Goal: Entertainment & Leisure: Browse casually

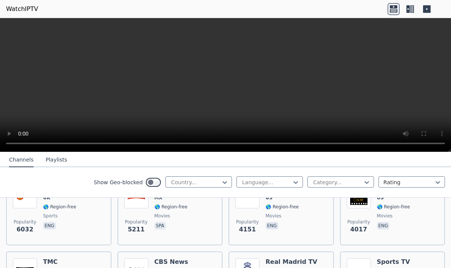
click at [37, 145] on video at bounding box center [225, 85] width 451 height 134
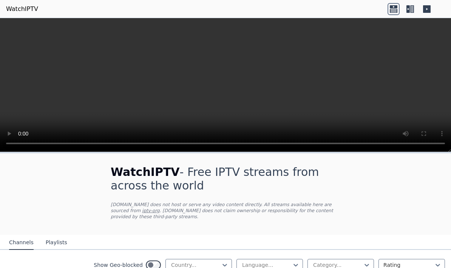
click at [415, 9] on icon at bounding box center [410, 9] width 12 height 12
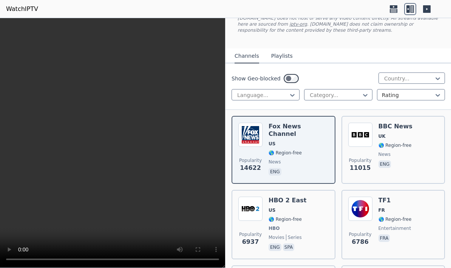
scroll to position [52, 0]
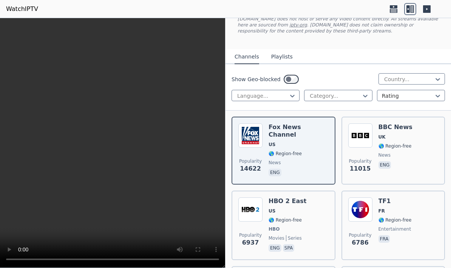
click at [258, 138] on img at bounding box center [250, 135] width 24 height 24
click at [255, 135] on img at bounding box center [250, 135] width 24 height 24
click at [390, 150] on div "BBC News UK 🌎 Region-free news eng" at bounding box center [395, 150] width 34 height 54
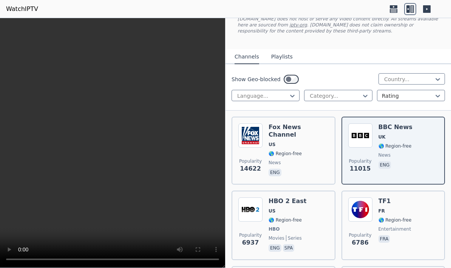
click at [176, 133] on video at bounding box center [112, 143] width 225 height 250
click at [8, 25] on video at bounding box center [112, 143] width 225 height 250
click at [393, 214] on div "TF1 FR 🌎 Region-free entertainment fra" at bounding box center [394, 225] width 33 height 56
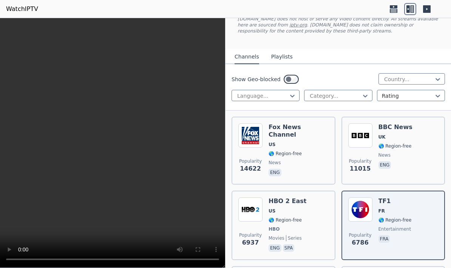
click at [398, 213] on span "FR" at bounding box center [394, 211] width 33 height 6
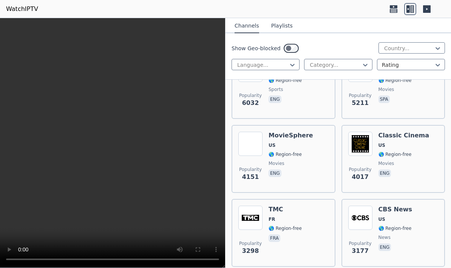
scroll to position [323, 0]
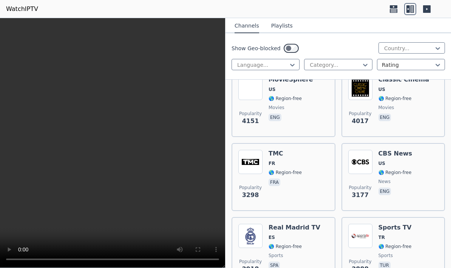
click at [415, 170] on div "Popularity 3177 CBS News US 🌎 Region-free news eng" at bounding box center [393, 177] width 90 height 54
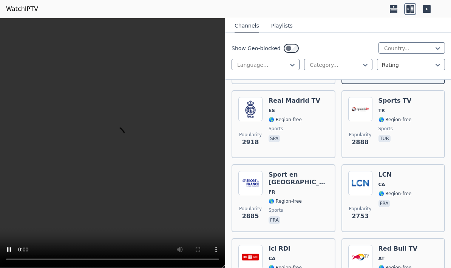
scroll to position [484, 0]
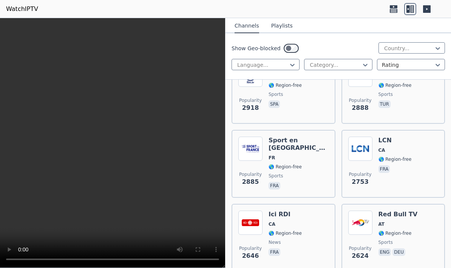
click at [305, 147] on div "Sport en France FR 🌎 Region-free sports fra" at bounding box center [298, 164] width 60 height 54
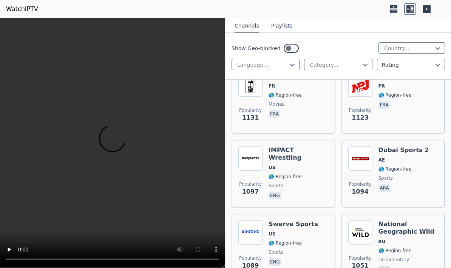
scroll to position [2009, 0]
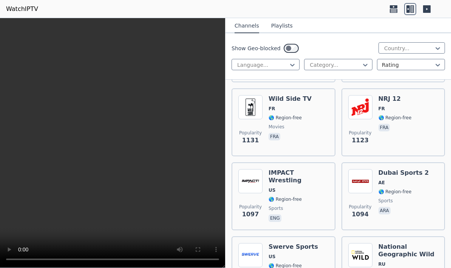
click at [418, 178] on div "Dubai Sports 2 AE 🌎 Region-free sports ara" at bounding box center [403, 196] width 51 height 54
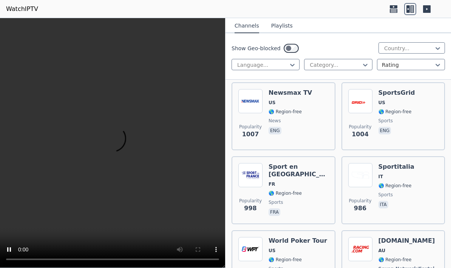
scroll to position [2361, 0]
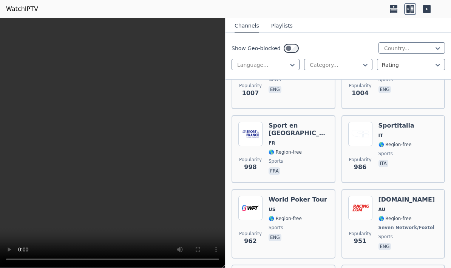
click at [411, 123] on div "Popularity 986 Sportitalia IT 🌎 Region-free sports ita" at bounding box center [393, 149] width 90 height 54
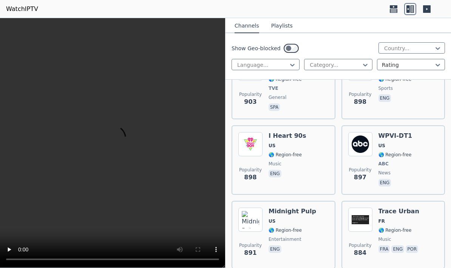
scroll to position [2881, 0]
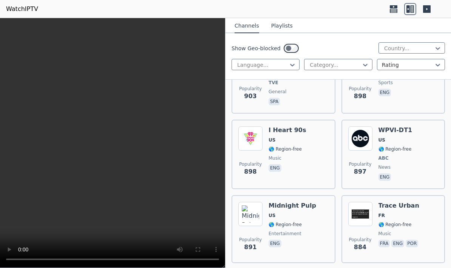
click at [420, 127] on div "Popularity 897 WPVI-DT1 US 🌎 Region-free ABC news eng" at bounding box center [393, 155] width 90 height 56
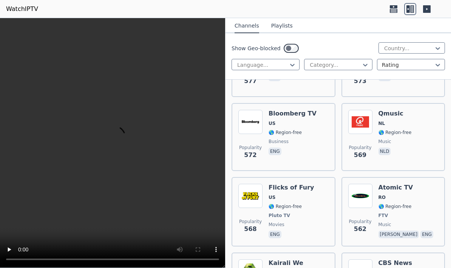
scroll to position [5017, 0]
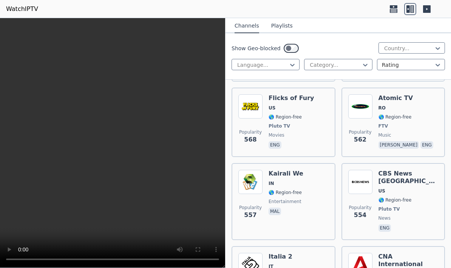
click at [423, 170] on h6 "CBS News Los Angeles" at bounding box center [408, 177] width 60 height 15
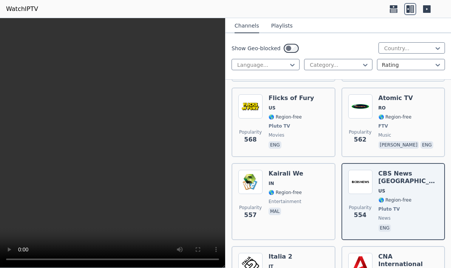
click at [9, 23] on video at bounding box center [112, 143] width 225 height 250
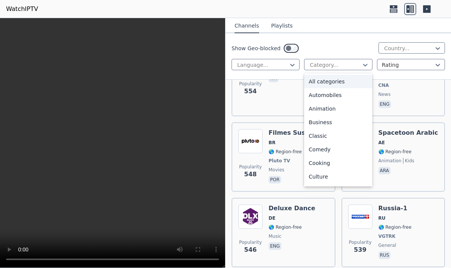
scroll to position [0, 0]
click at [415, 70] on div "Show Geo-blocked Country... Language... All categories, 1 of 27. 27 results ava…" at bounding box center [337, 56] width 225 height 46
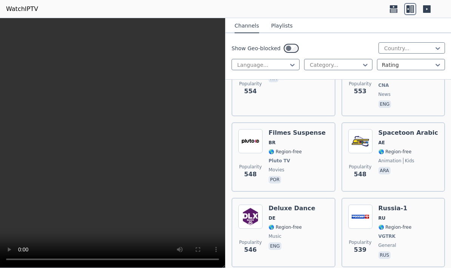
click at [283, 31] on button "Playlists" at bounding box center [282, 26] width 22 height 14
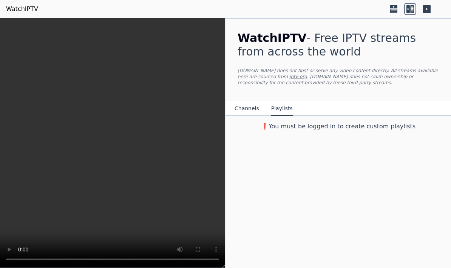
click at [250, 110] on button "Channels" at bounding box center [246, 109] width 25 height 14
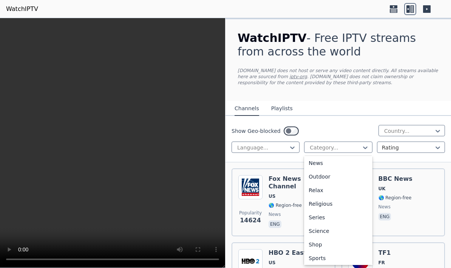
scroll to position [236, 0]
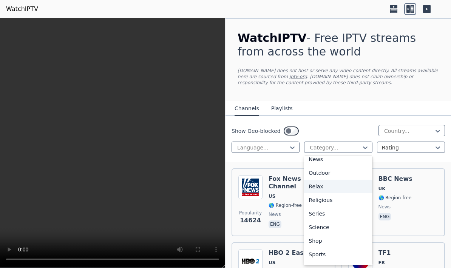
click at [324, 187] on div "Relax" at bounding box center [338, 187] width 68 height 14
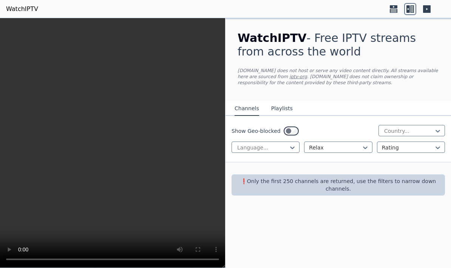
click at [450, 121] on div "Show Geo-blocked Country... Language... Relax Rating" at bounding box center [337, 139] width 225 height 46
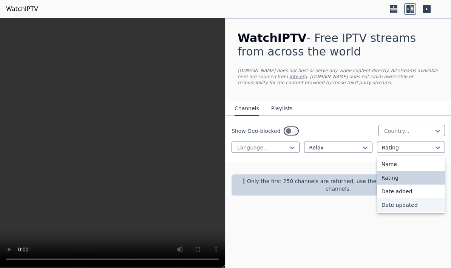
click at [419, 205] on div "Date updated" at bounding box center [411, 205] width 68 height 14
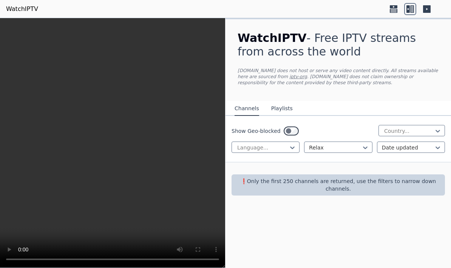
click at [282, 153] on div "Show Geo-blocked Country... Language... Relax Date updated" at bounding box center [337, 139] width 225 height 46
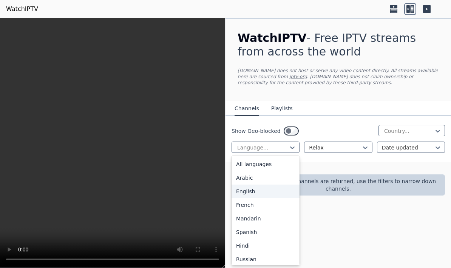
click at [258, 191] on div "English" at bounding box center [265, 192] width 68 height 14
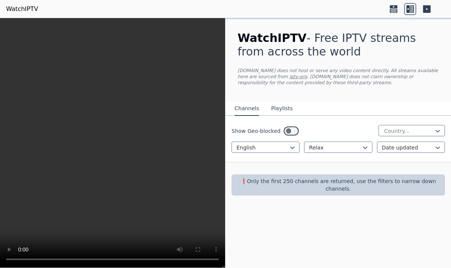
click at [432, 4] on icon at bounding box center [427, 9] width 12 height 12
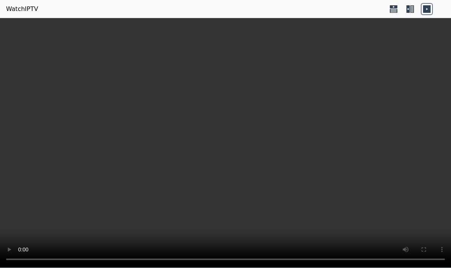
click at [410, 11] on icon at bounding box center [412, 9] width 4 height 8
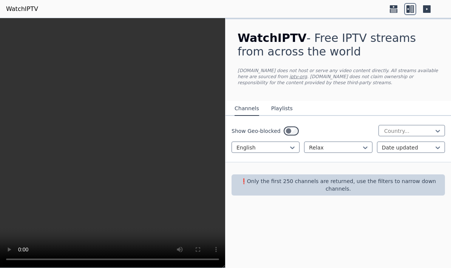
click at [395, 8] on icon at bounding box center [394, 6] width 8 height 3
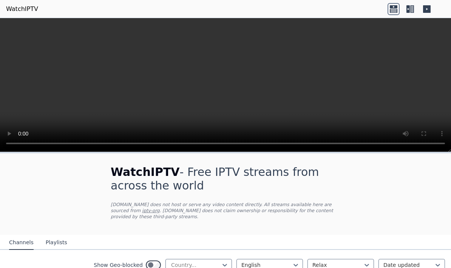
click at [411, 13] on icon at bounding box center [410, 9] width 12 height 12
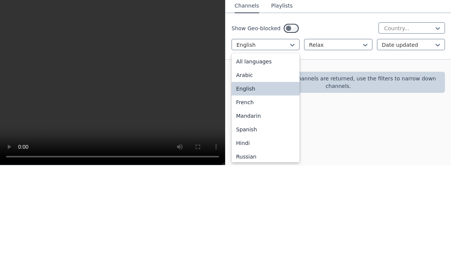
click at [285, 157] on div "All languages" at bounding box center [265, 164] width 68 height 14
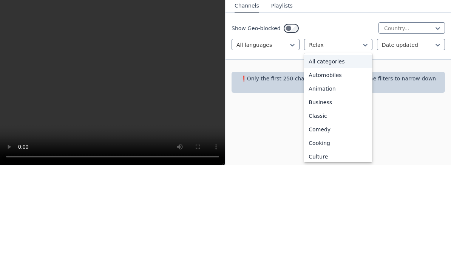
click at [344, 157] on div "All categories" at bounding box center [338, 164] width 68 height 14
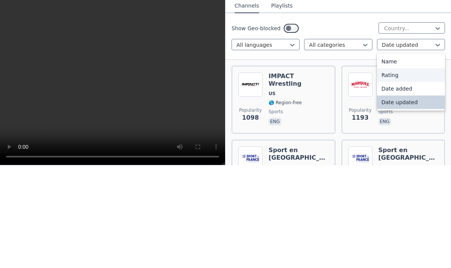
click at [413, 171] on div "Rating" at bounding box center [411, 178] width 68 height 14
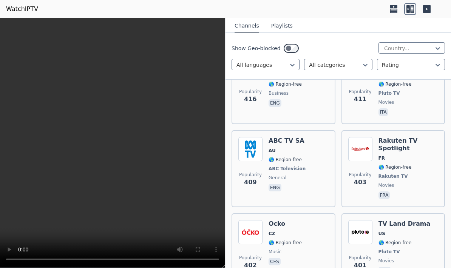
scroll to position [7420, 0]
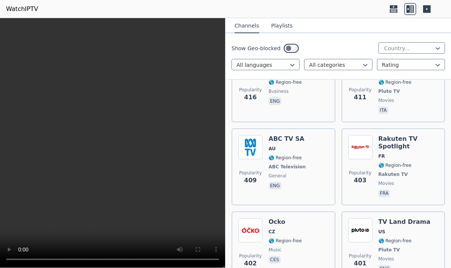
click at [417, 135] on h6 "Rakuten TV Spotlight" at bounding box center [408, 142] width 60 height 15
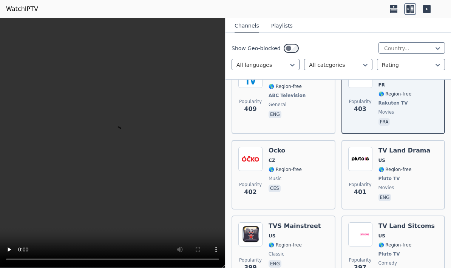
scroll to position [7431, 0]
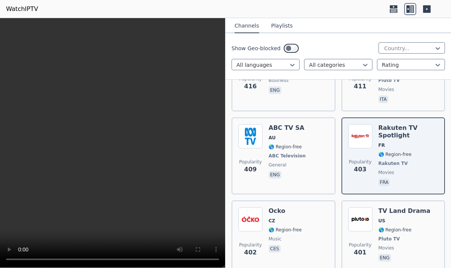
click at [308, 124] on div "Popularity 409 ABC TV SA AU 🌎 Region-free ABC Television general eng" at bounding box center [283, 155] width 90 height 63
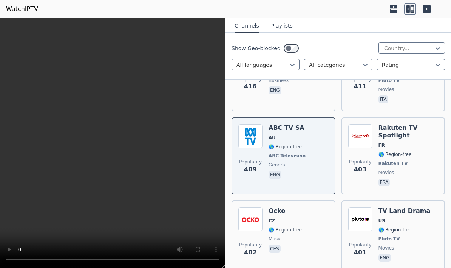
click at [111, 147] on video at bounding box center [112, 143] width 225 height 250
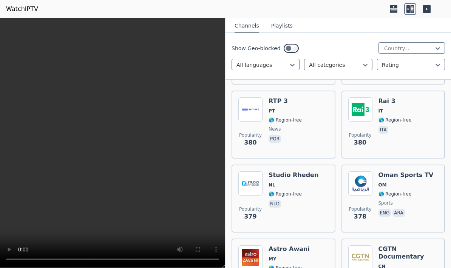
scroll to position [7904, 0]
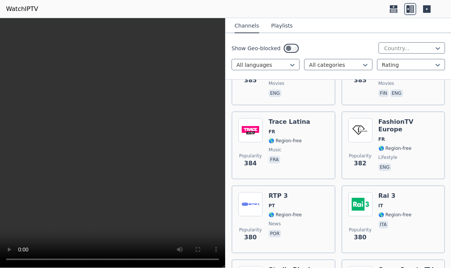
click at [397, 203] on span "IT" at bounding box center [394, 206] width 33 height 6
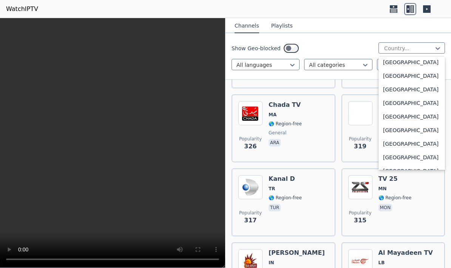
scroll to position [2615, 0]
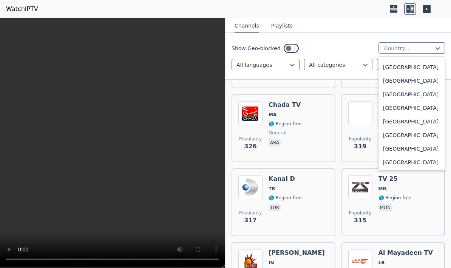
click at [422, 115] on div "[GEOGRAPHIC_DATA]" at bounding box center [411, 108] width 66 height 14
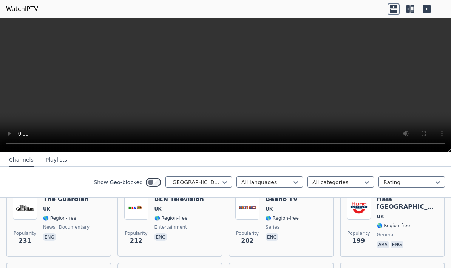
click at [433, 115] on video at bounding box center [225, 85] width 451 height 134
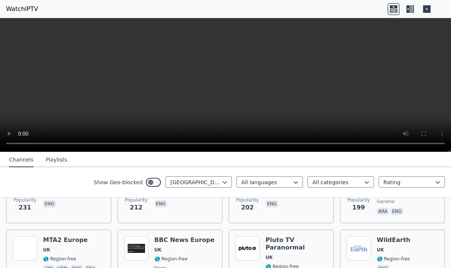
click at [426, 130] on video at bounding box center [225, 85] width 451 height 134
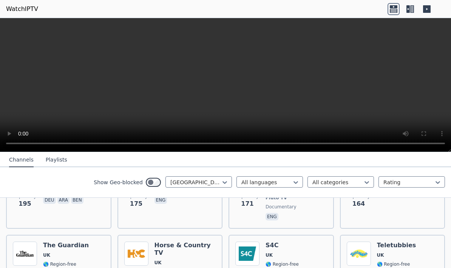
scroll to position [366, 0]
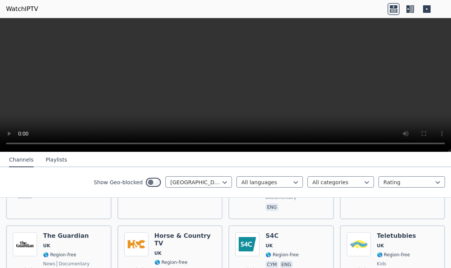
click at [290, 232] on h6 "S4C" at bounding box center [281, 236] width 33 height 8
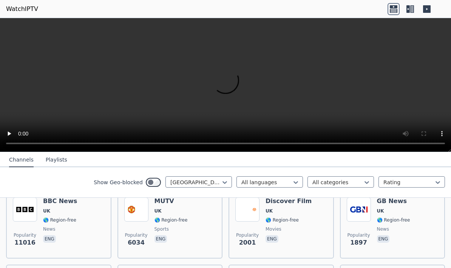
scroll to position [52, 0]
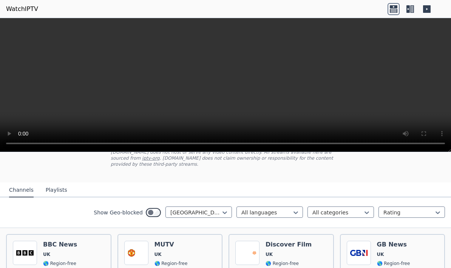
click at [74, 251] on span "UK" at bounding box center [60, 254] width 34 height 6
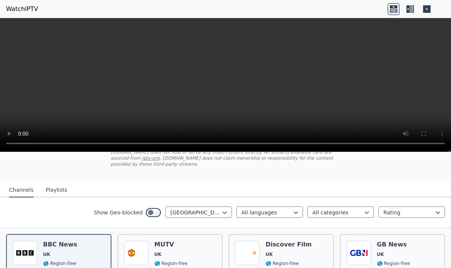
click at [232, 84] on video at bounding box center [225, 85] width 451 height 134
click at [228, 85] on video at bounding box center [225, 85] width 451 height 134
